Goal: Navigation & Orientation: Find specific page/section

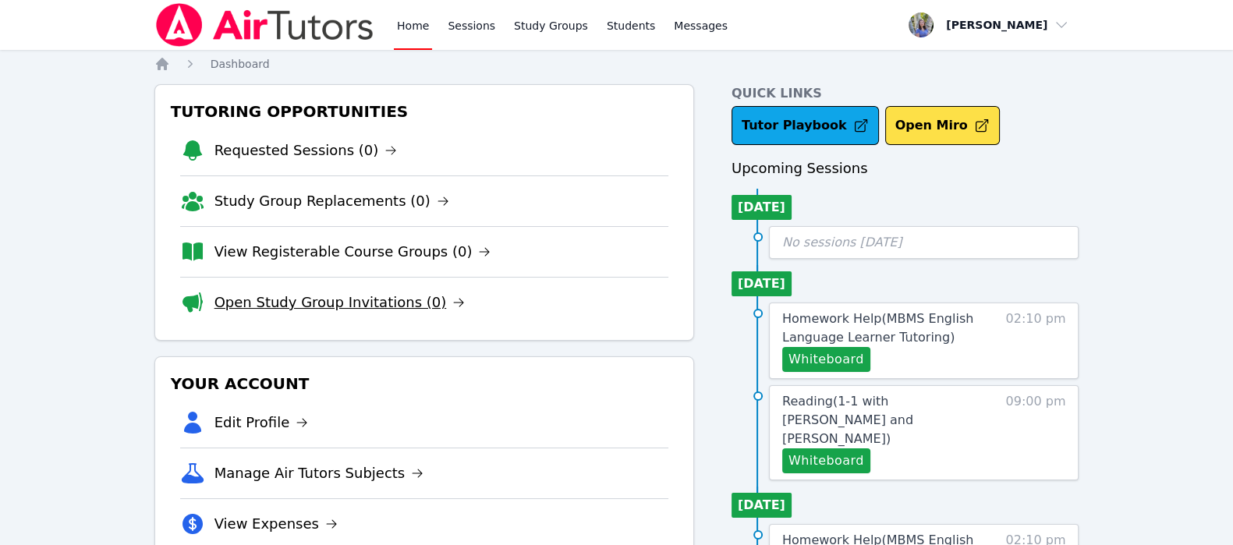
click at [345, 298] on link "Open Study Group Invitations (0)" at bounding box center [339, 303] width 251 height 22
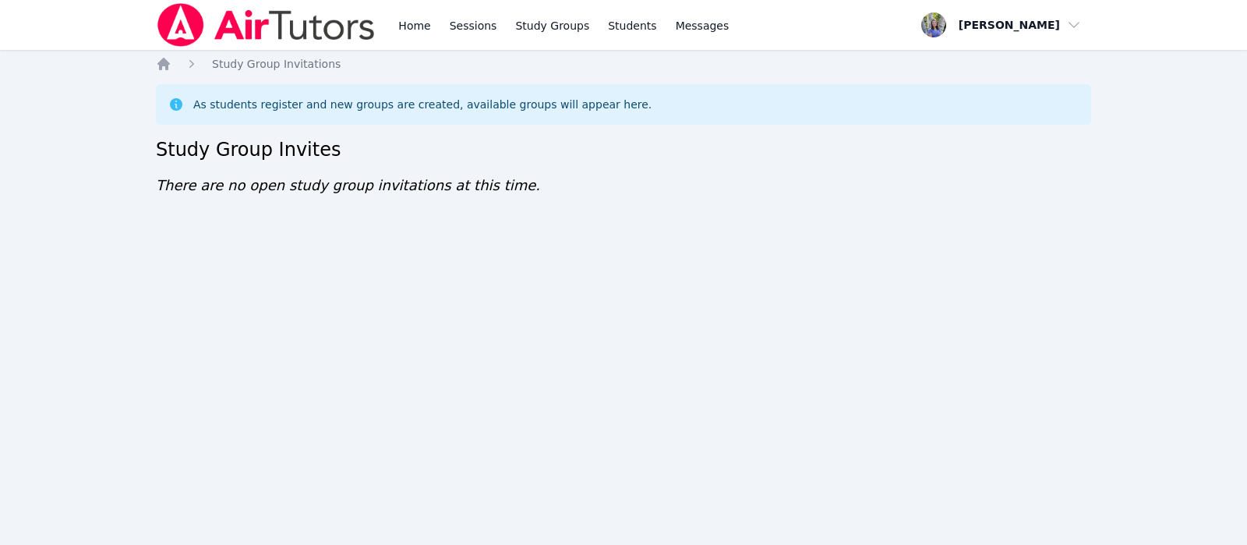
click at [613, 278] on div "Home Sessions Study Groups Students Messages Open user menu Tracie Hymer Open m…" at bounding box center [623, 272] width 1247 height 545
